Goal: Navigation & Orientation: Find specific page/section

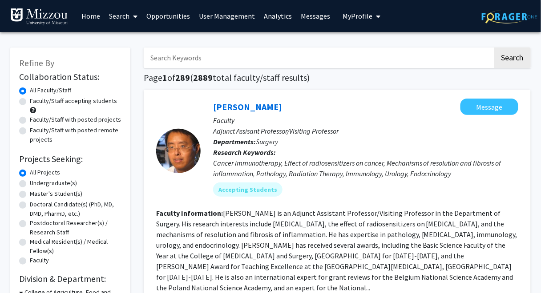
click at [278, 17] on link "Analytics" at bounding box center [277, 15] width 37 height 31
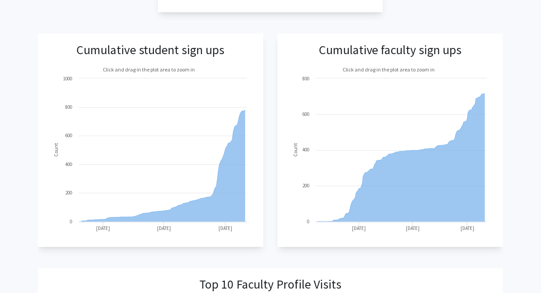
scroll to position [341, 0]
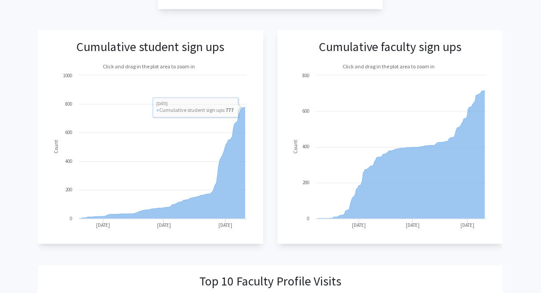
click at [271, 114] on div "Cumulative student sign ups Created with Highcharts 9.3.3 Count Click and drag …" at bounding box center [270, 138] width 465 height 214
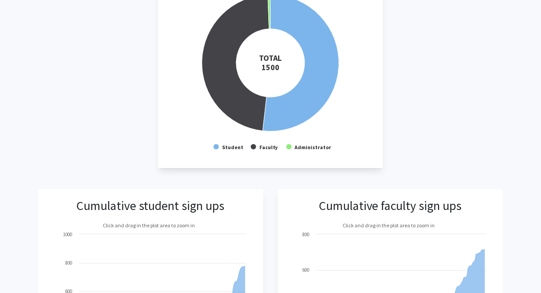
scroll to position [0, 0]
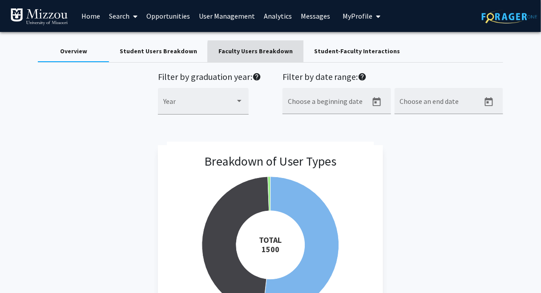
click at [268, 54] on div "Faculty Users Breakdown" at bounding box center [255, 51] width 74 height 9
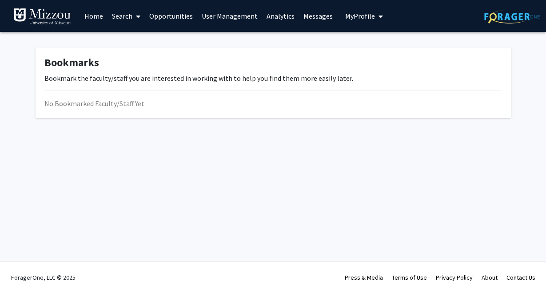
click at [357, 16] on span "My Profile" at bounding box center [360, 16] width 30 height 9
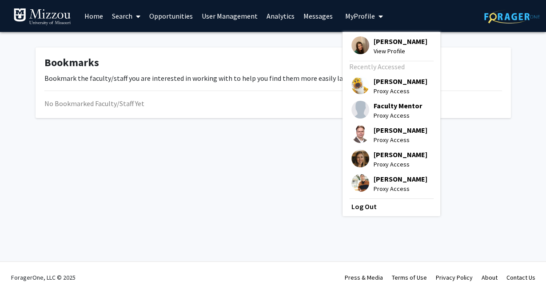
click at [56, 36] on div "Bookmarks Bookmark the faculty/staff you are interested in working with to help…" at bounding box center [273, 85] width 546 height 106
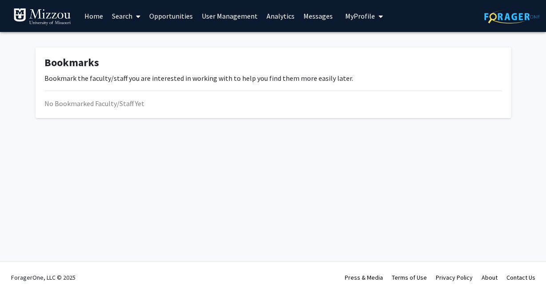
click at [120, 18] on link "Search" at bounding box center [126, 15] width 37 height 31
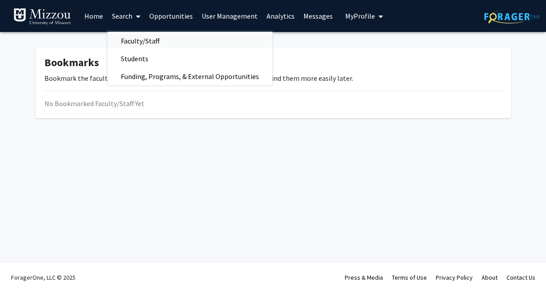
click at [136, 42] on span "Faculty/Staff" at bounding box center [140, 41] width 65 height 18
